Goal: Task Accomplishment & Management: Manage account settings

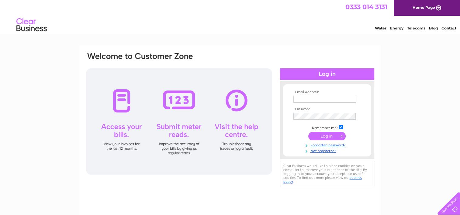
type input "[EMAIL_ADDRESS][DOMAIN_NAME]"
click at [333, 137] on input "submit" at bounding box center [327, 136] width 37 height 9
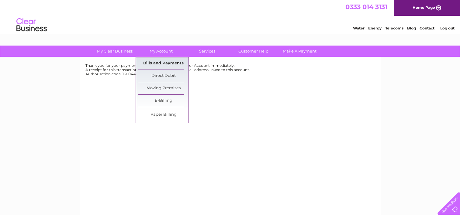
click at [165, 61] on link "Bills and Payments" at bounding box center [163, 64] width 50 height 12
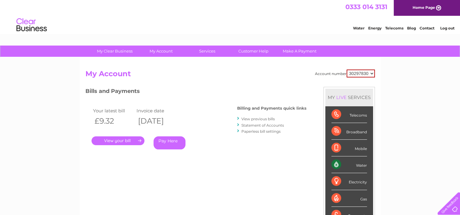
click at [131, 139] on link "." at bounding box center [118, 141] width 53 height 9
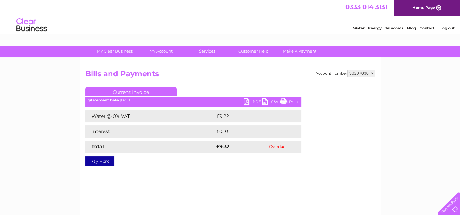
click at [101, 163] on link "Pay Here" at bounding box center [100, 162] width 29 height 10
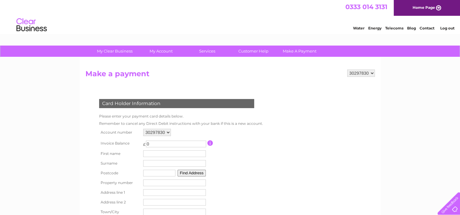
scroll to position [61, 0]
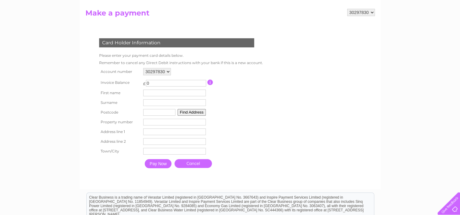
click at [211, 83] on input "button" at bounding box center [211, 82] width 6 height 5
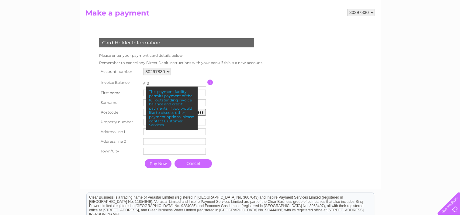
click at [230, 80] on td at bounding box center [235, 82] width 54 height 11
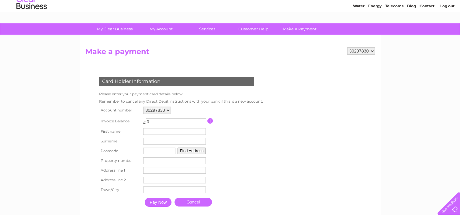
scroll to position [0, 0]
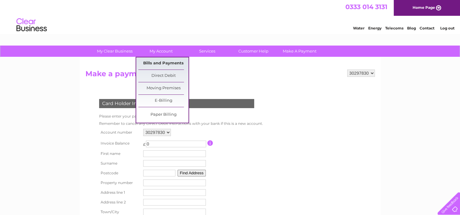
click at [166, 66] on link "Bills and Payments" at bounding box center [163, 64] width 50 height 12
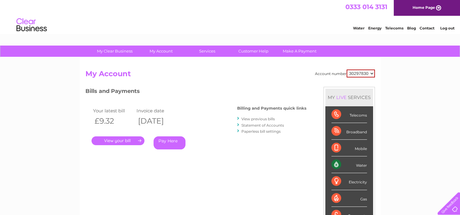
click at [260, 119] on link "View previous bills" at bounding box center [258, 119] width 33 height 5
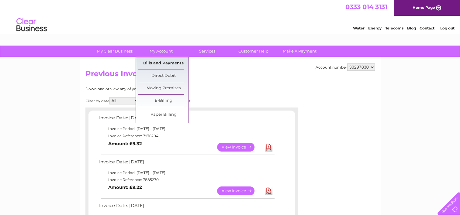
click at [161, 61] on link "Bills and Payments" at bounding box center [163, 64] width 50 height 12
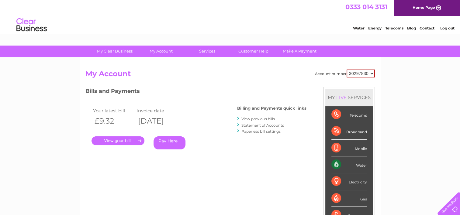
click at [262, 126] on link "Statement of Accounts" at bounding box center [263, 125] width 43 height 5
